Goal: Find specific page/section: Find specific page/section

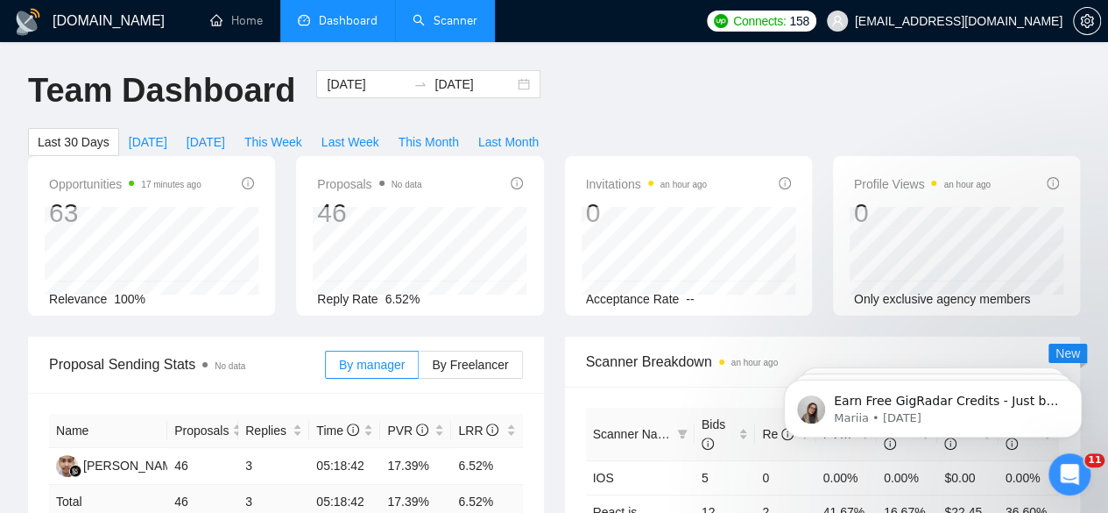
click at [471, 13] on link "Scanner" at bounding box center [445, 20] width 65 height 15
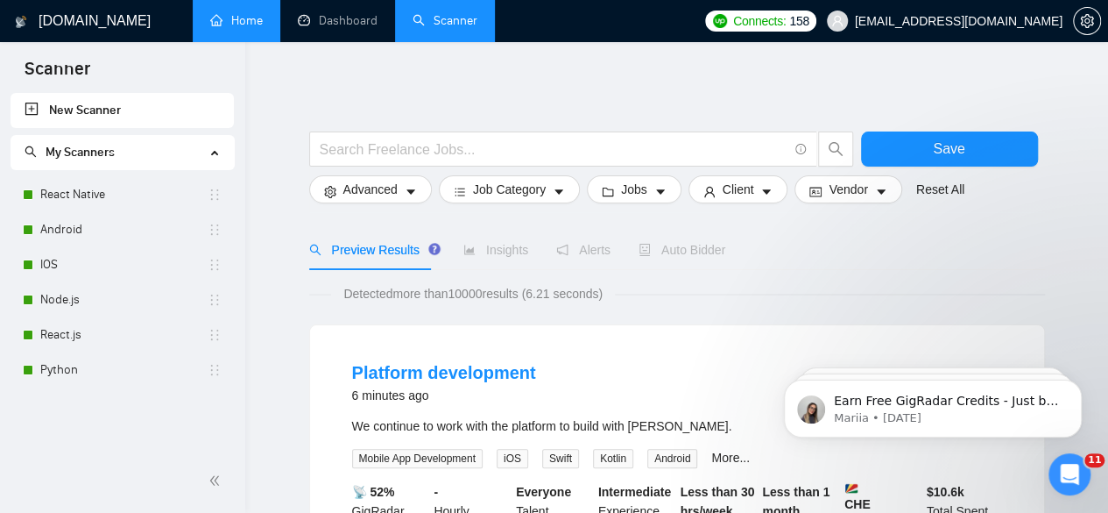
click at [263, 28] on link "Home" at bounding box center [236, 20] width 53 height 15
